Goal: Task Accomplishment & Management: Manage account settings

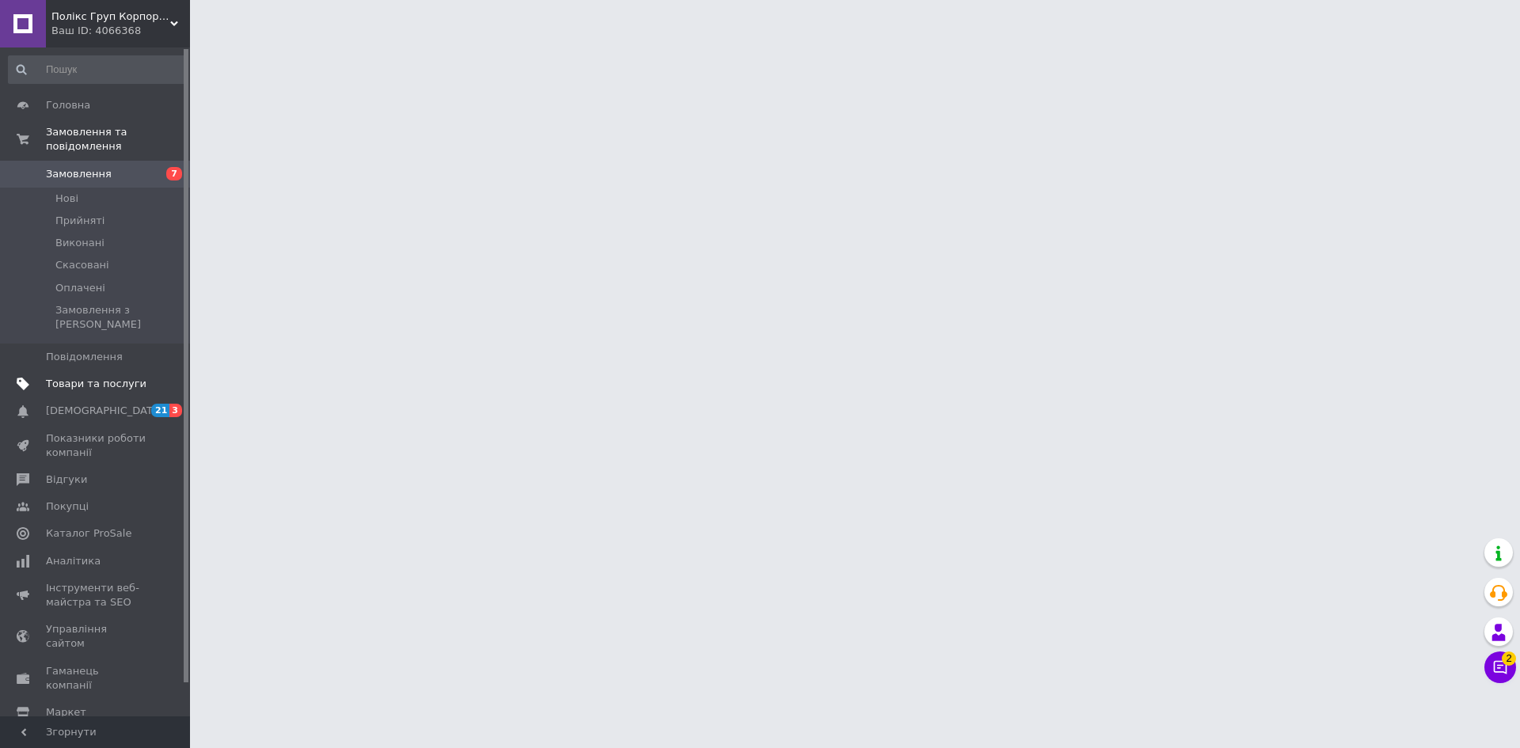
click at [72, 371] on link "Товари та послуги" at bounding box center [97, 384] width 195 height 27
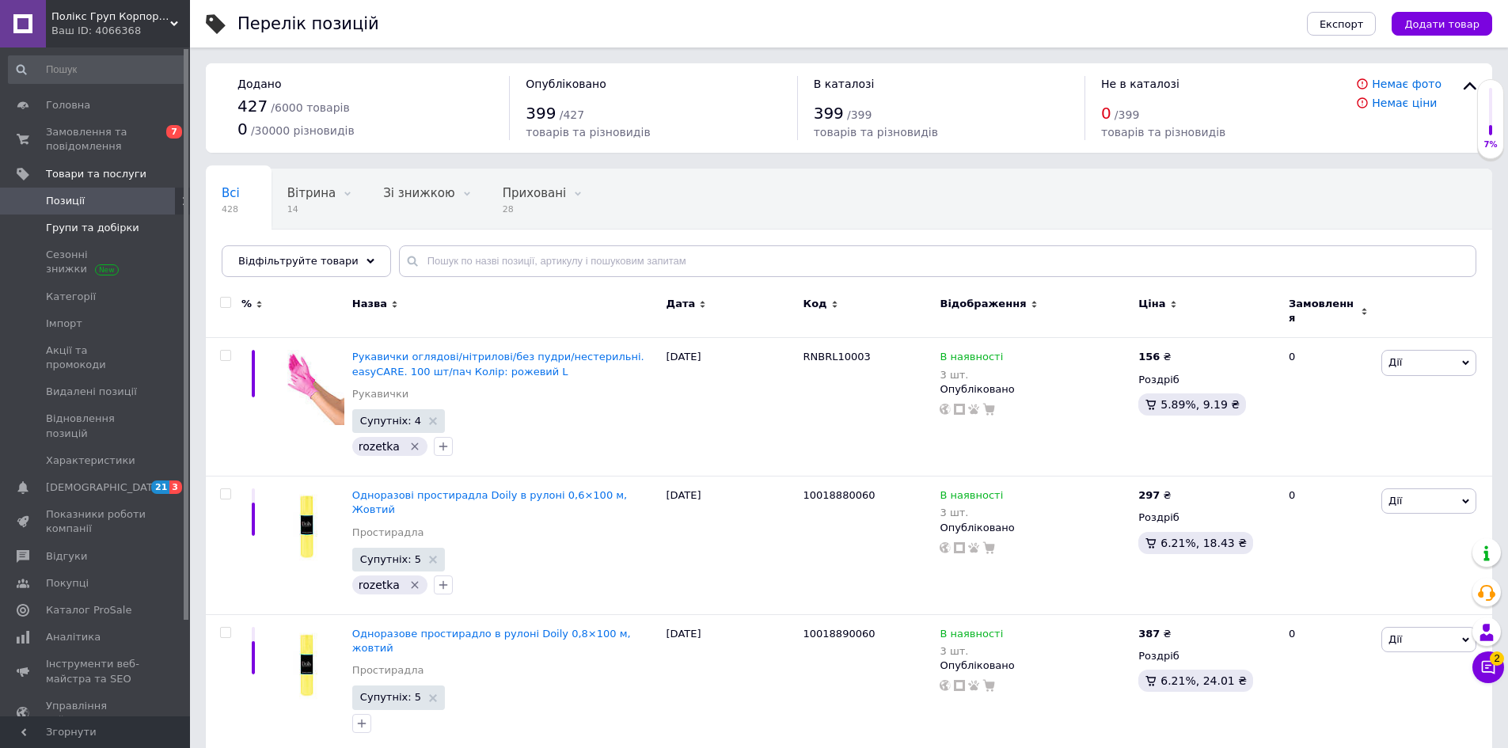
click at [91, 218] on link "Групи та добірки" at bounding box center [97, 228] width 195 height 27
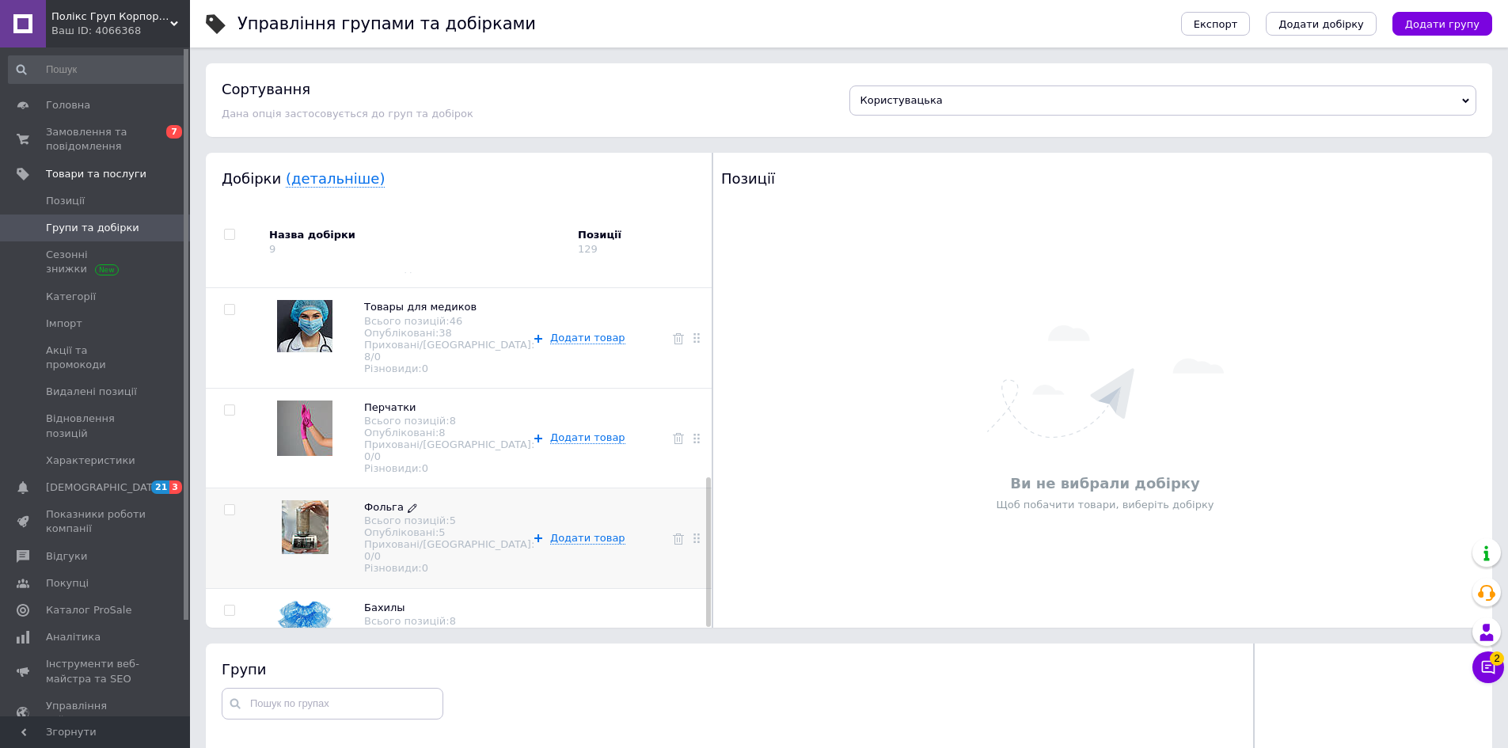
scroll to position [486, 0]
click at [77, 295] on span "Категорії" at bounding box center [71, 297] width 50 height 14
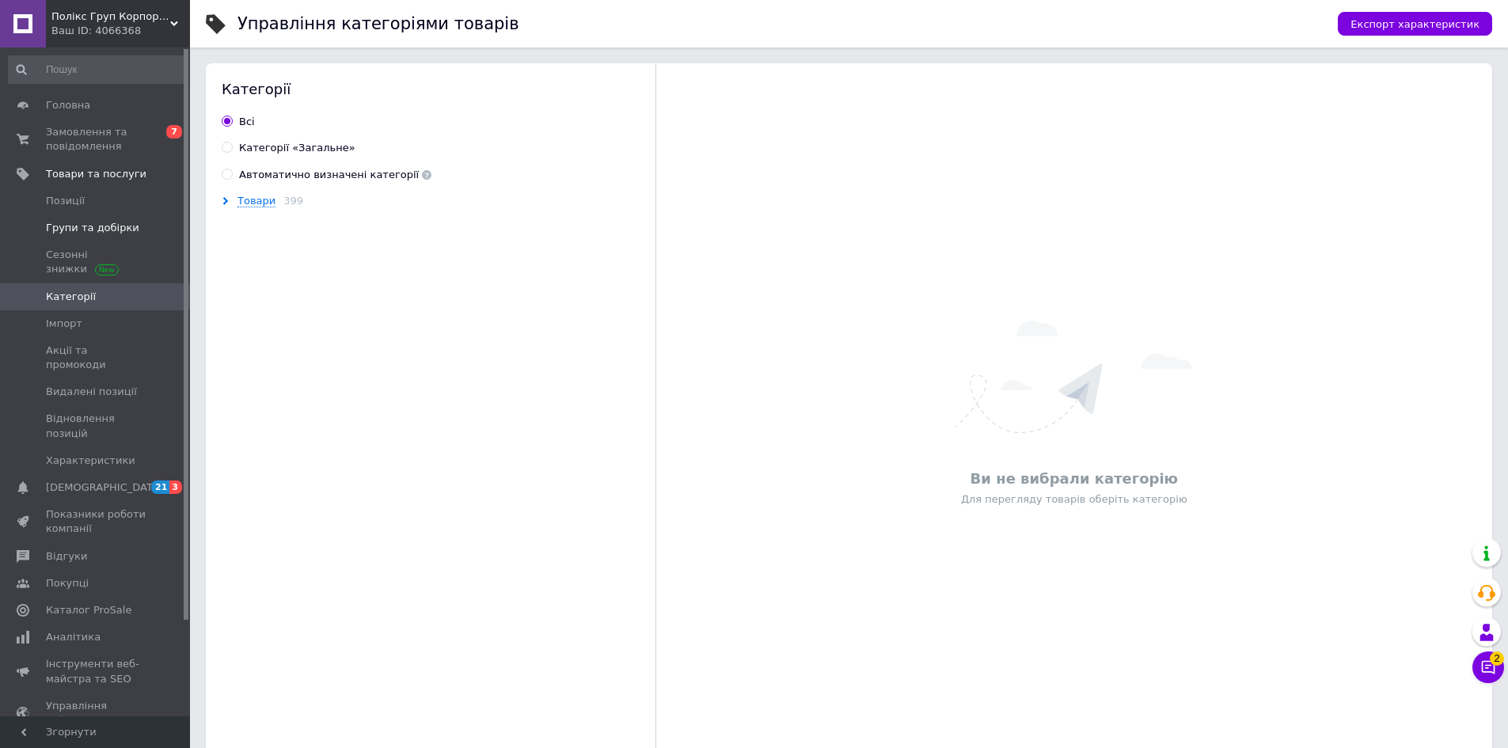
click at [75, 217] on link "Групи та добірки" at bounding box center [97, 228] width 195 height 27
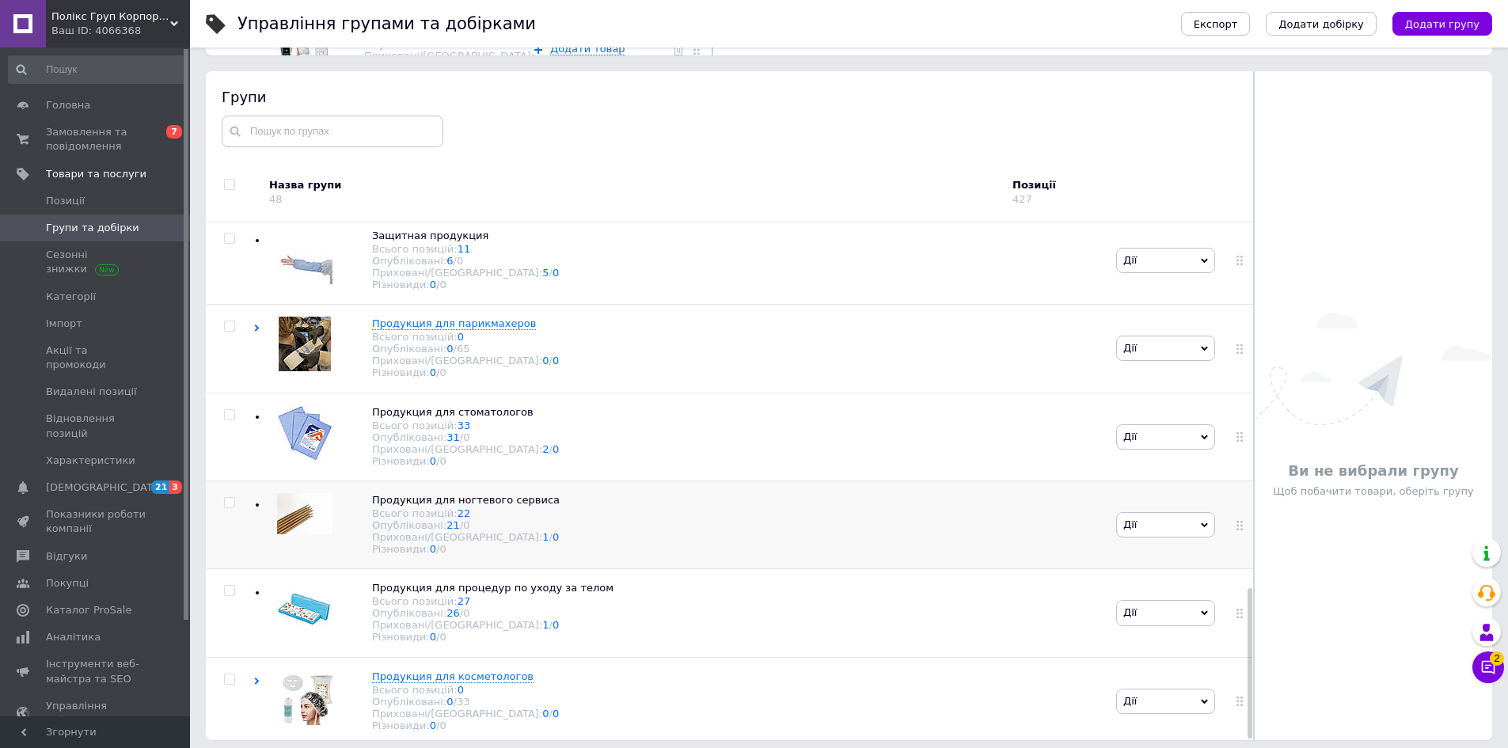
scroll to position [580, 0]
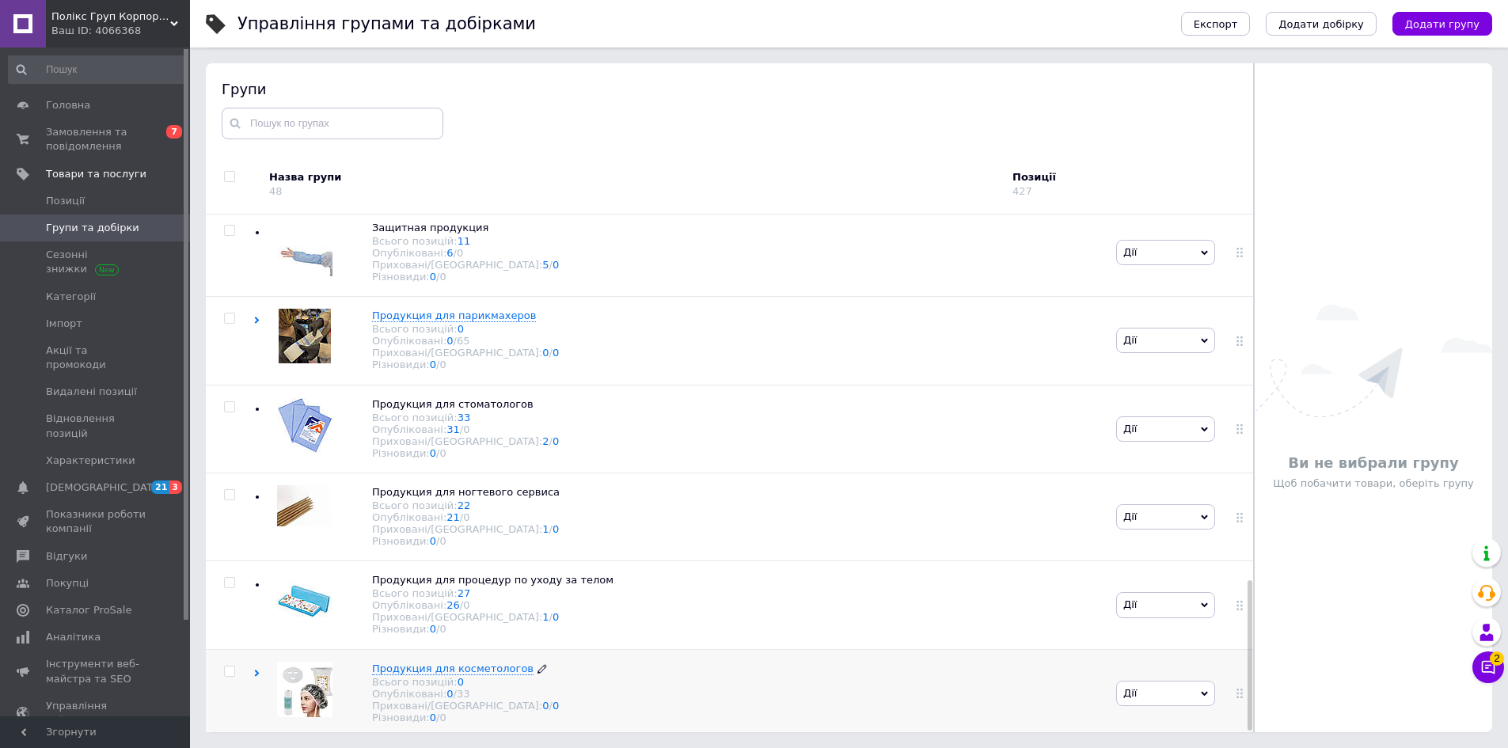
click at [489, 663] on span "Продукция для косметологов" at bounding box center [453, 669] width 162 height 12
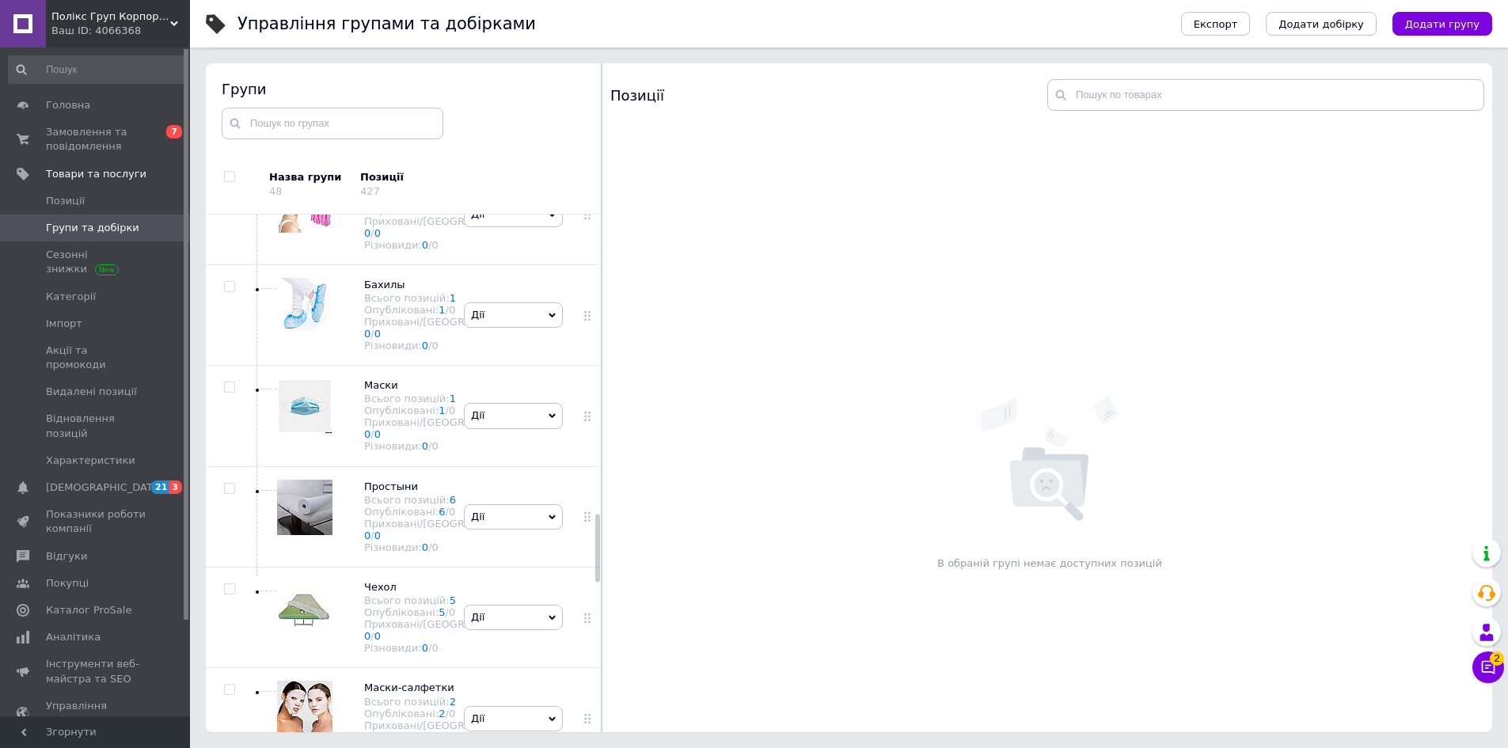
scroll to position [2360, 0]
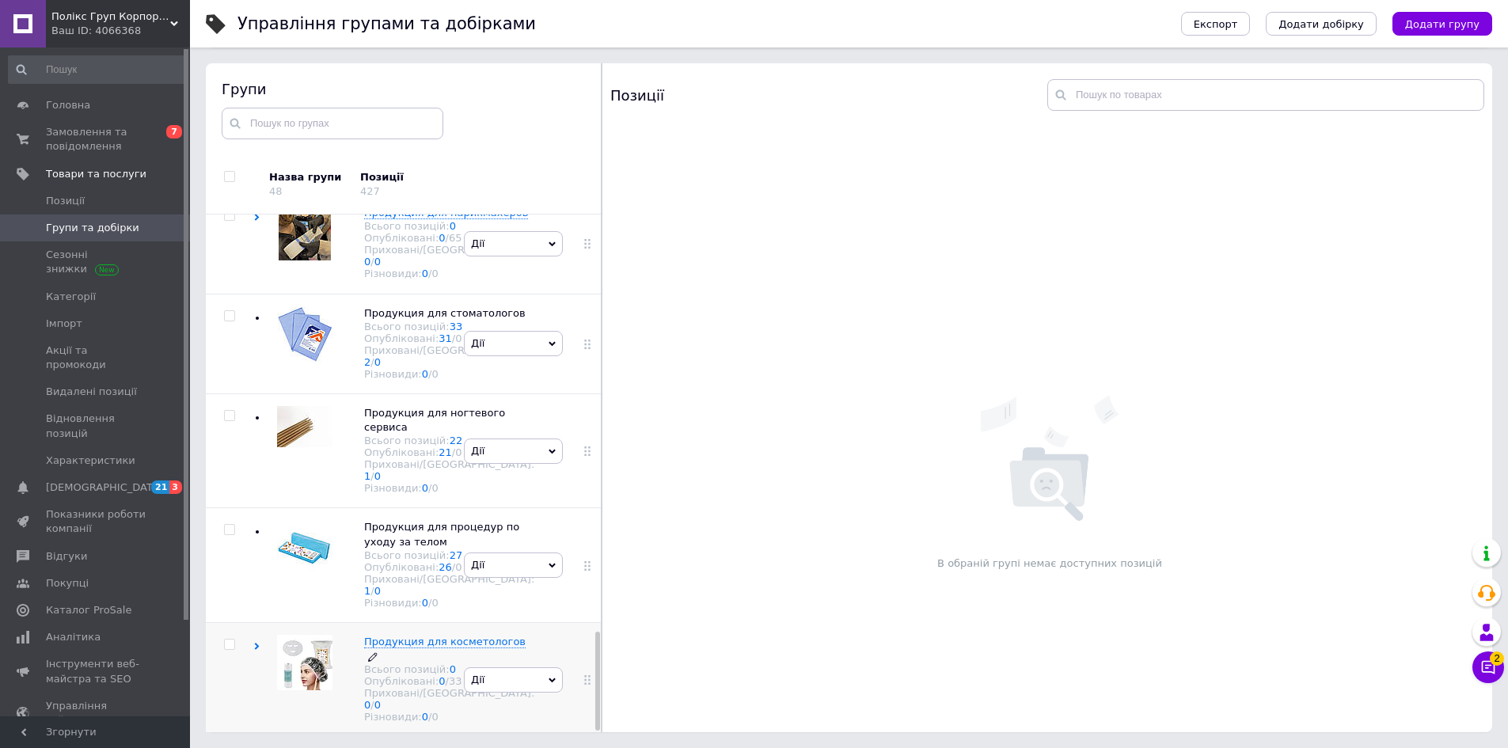
click at [397, 636] on span "Продукция для косметологов" at bounding box center [445, 642] width 162 height 12
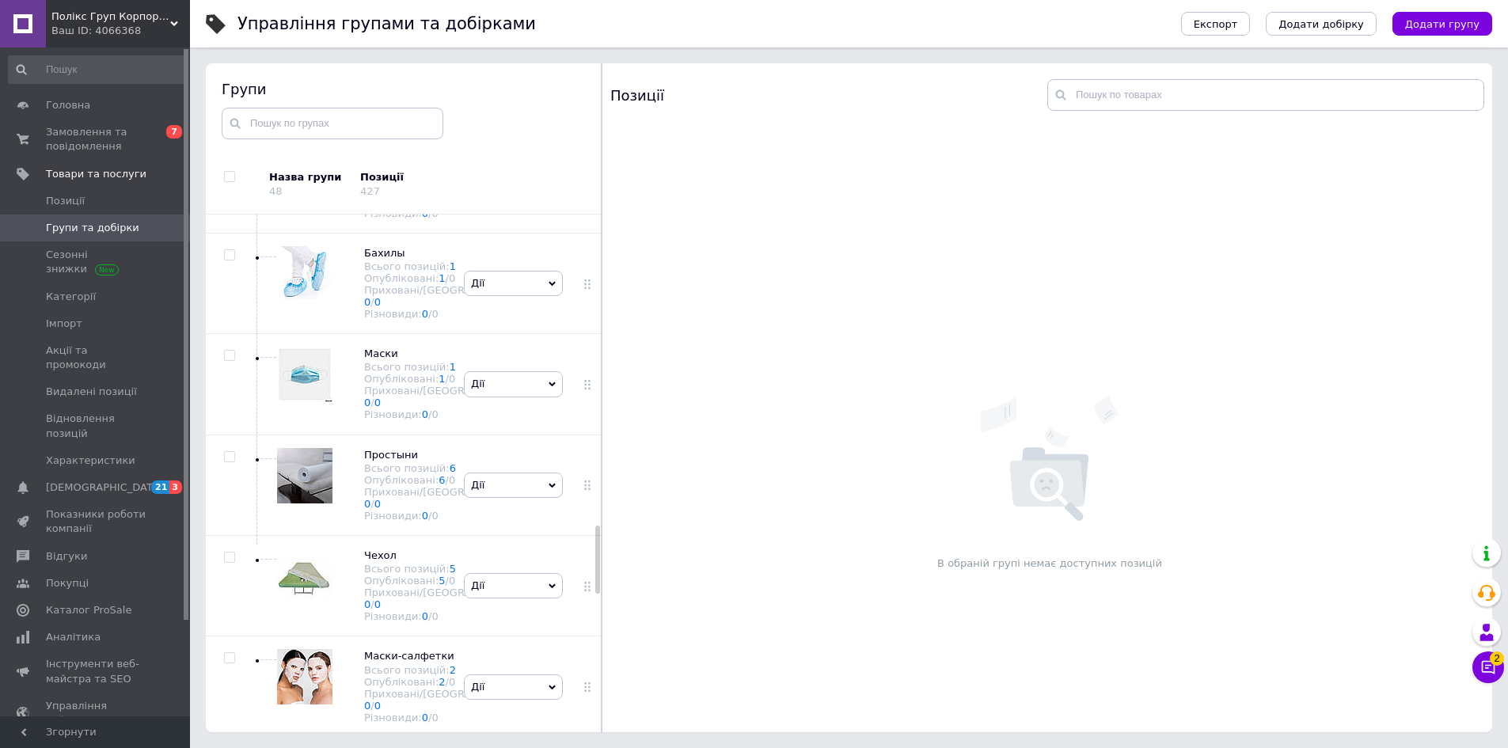
checkbox input "true"
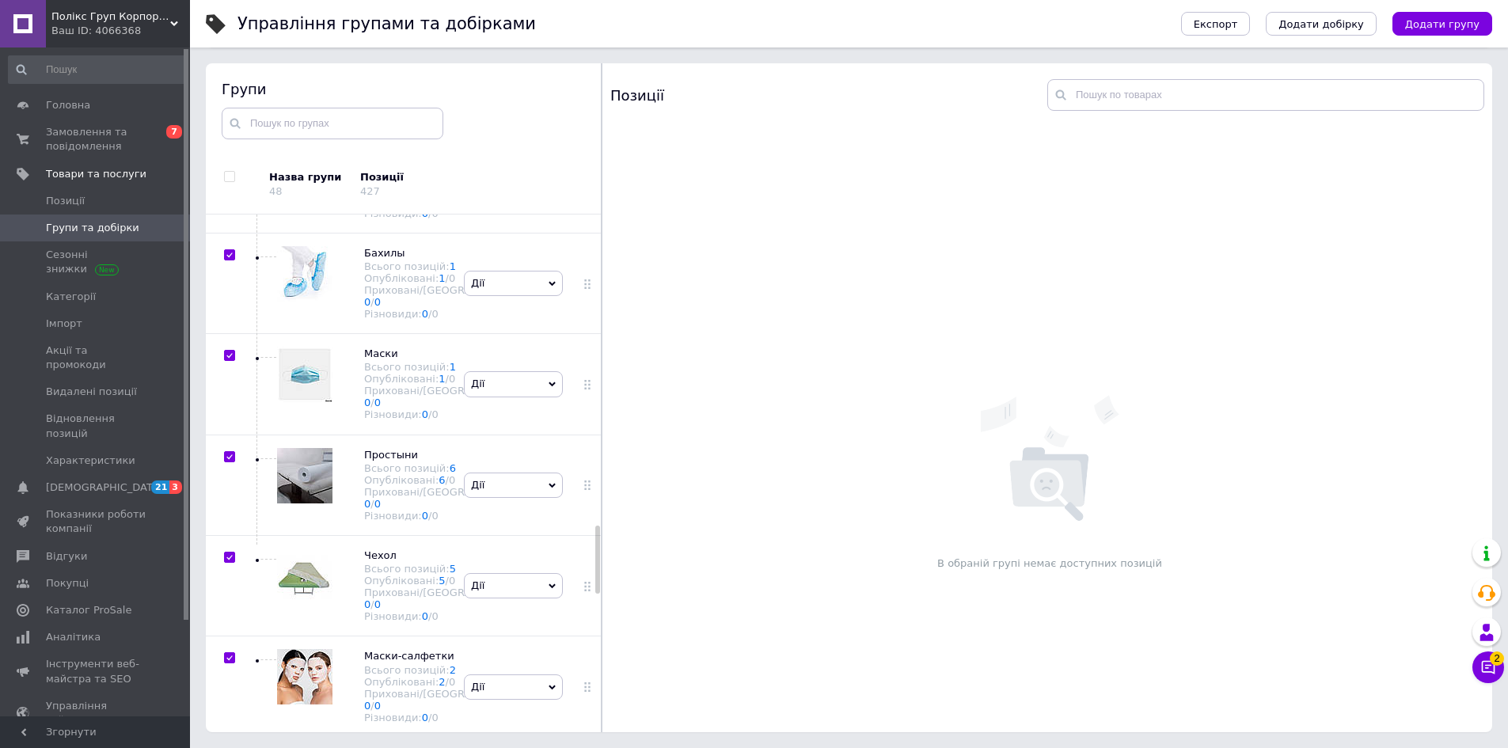
checkbox input "true"
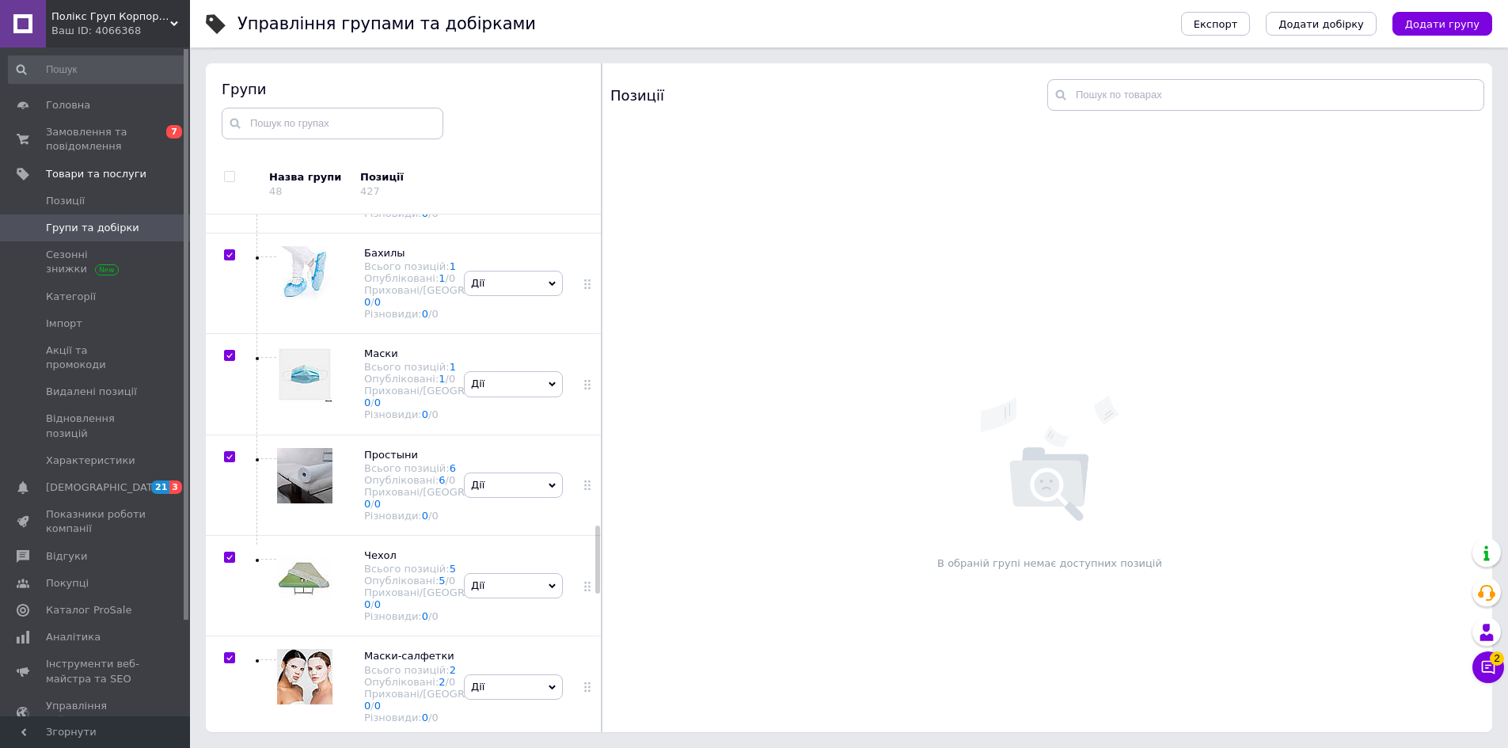
checkbox input "true"
checkbox input "false"
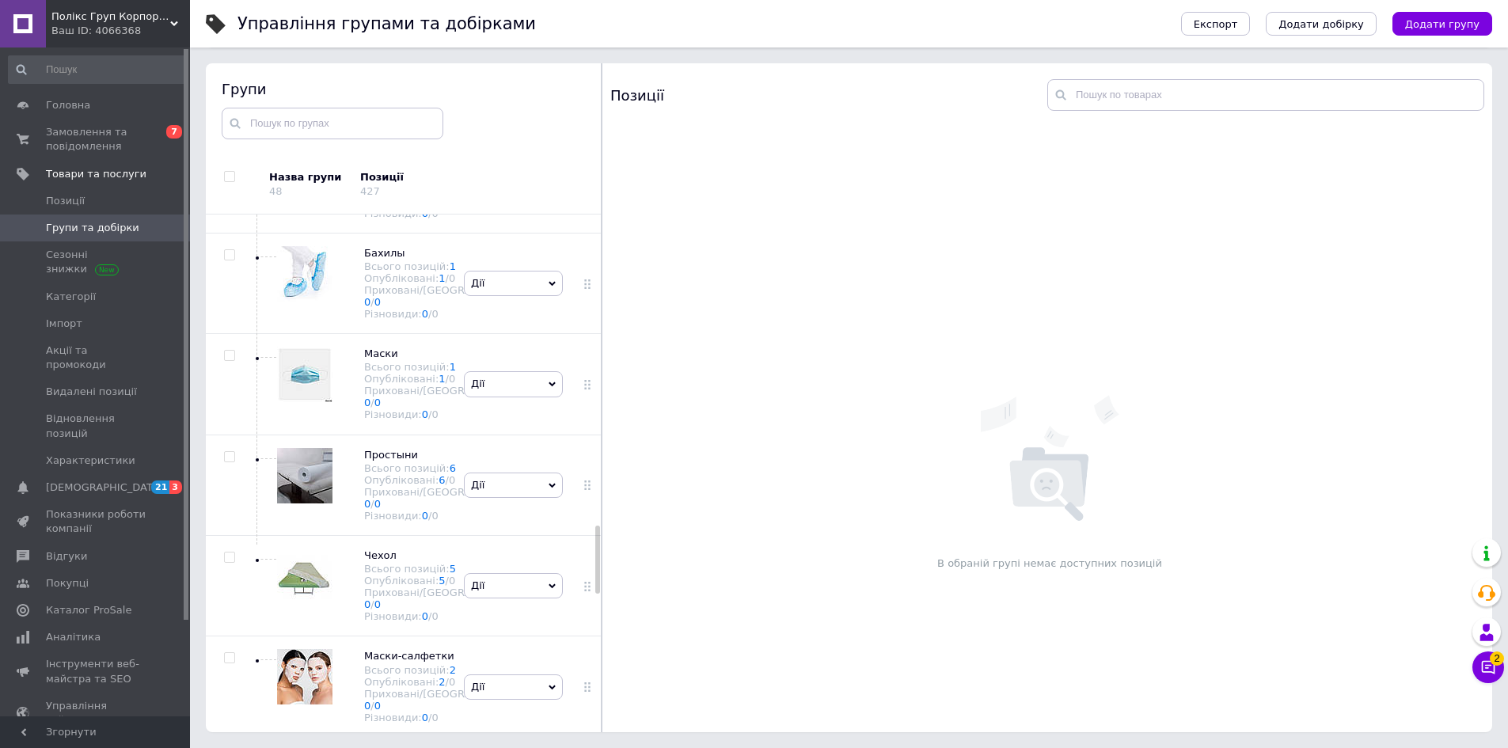
checkbox input "false"
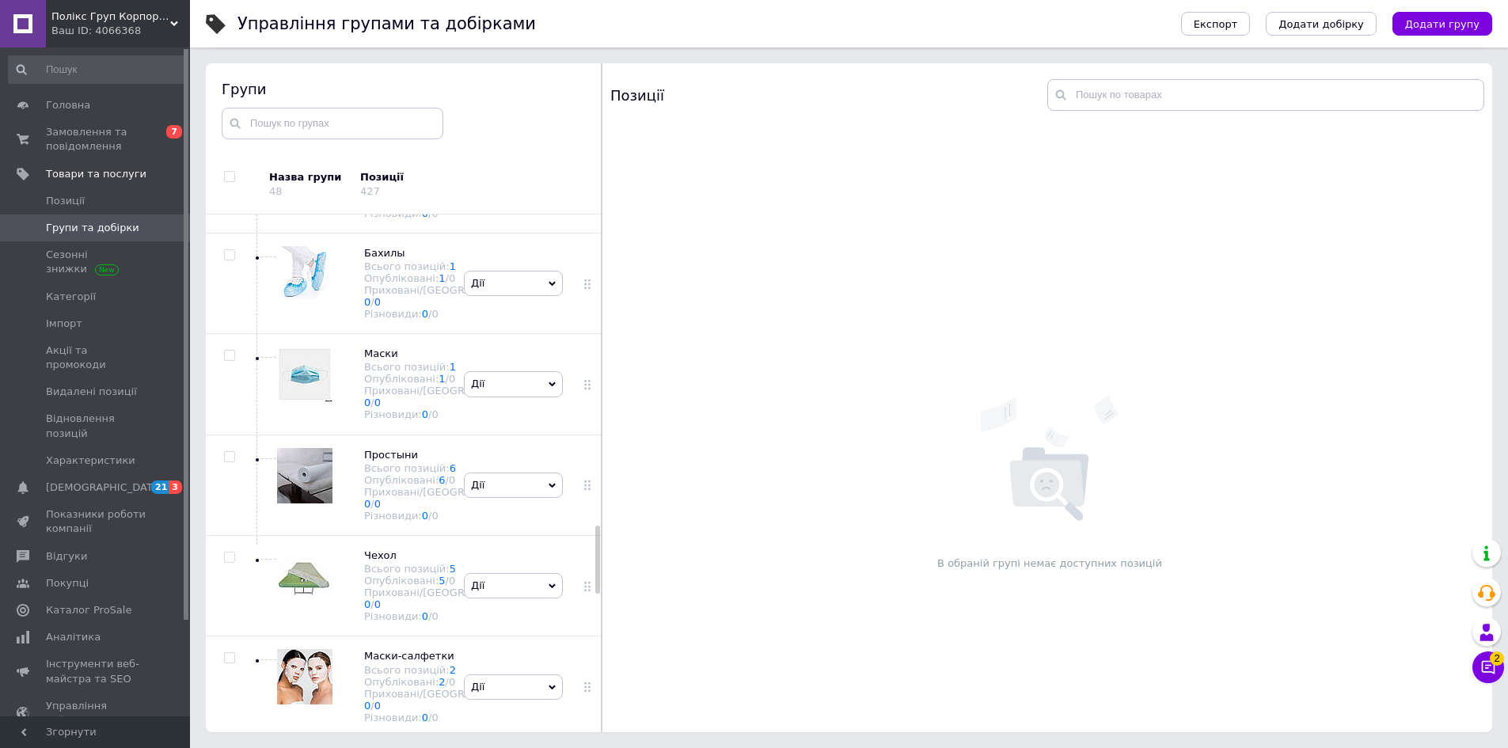
checkbox input "false"
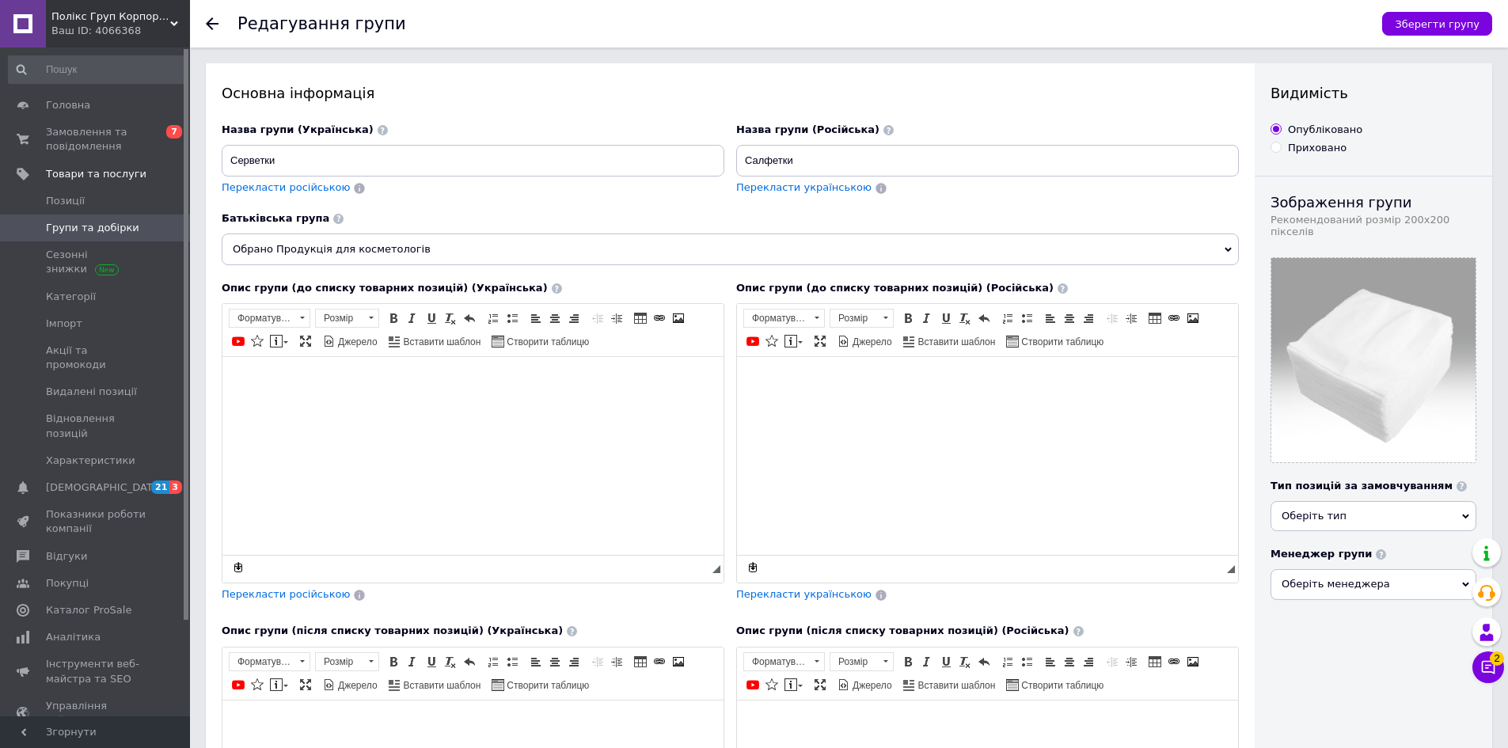
click at [212, 32] on div at bounding box center [222, 24] width 32 height 48
click at [213, 31] on div at bounding box center [222, 24] width 32 height 48
click at [213, 21] on icon at bounding box center [212, 23] width 13 height 13
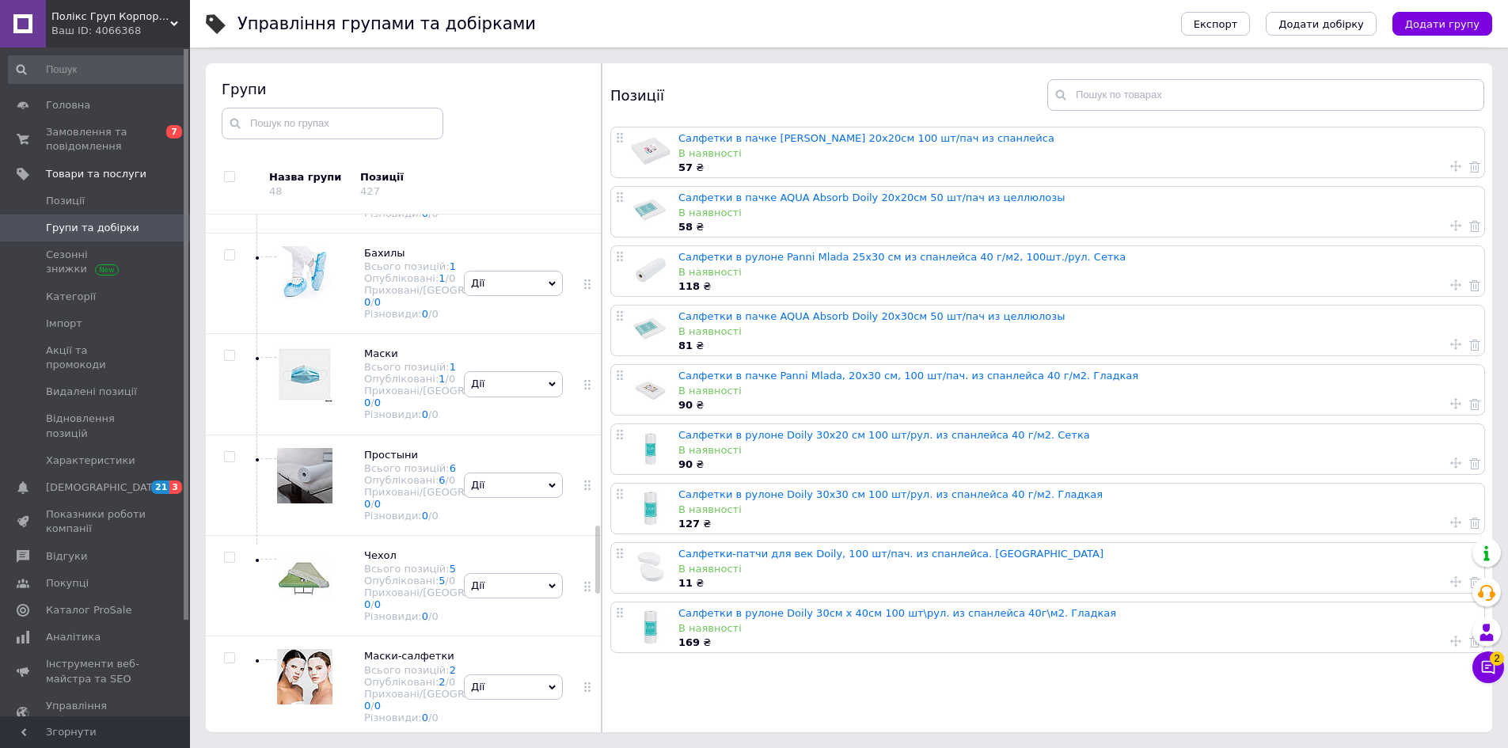
scroll to position [2517, 0]
